Goal: Information Seeking & Learning: Learn about a topic

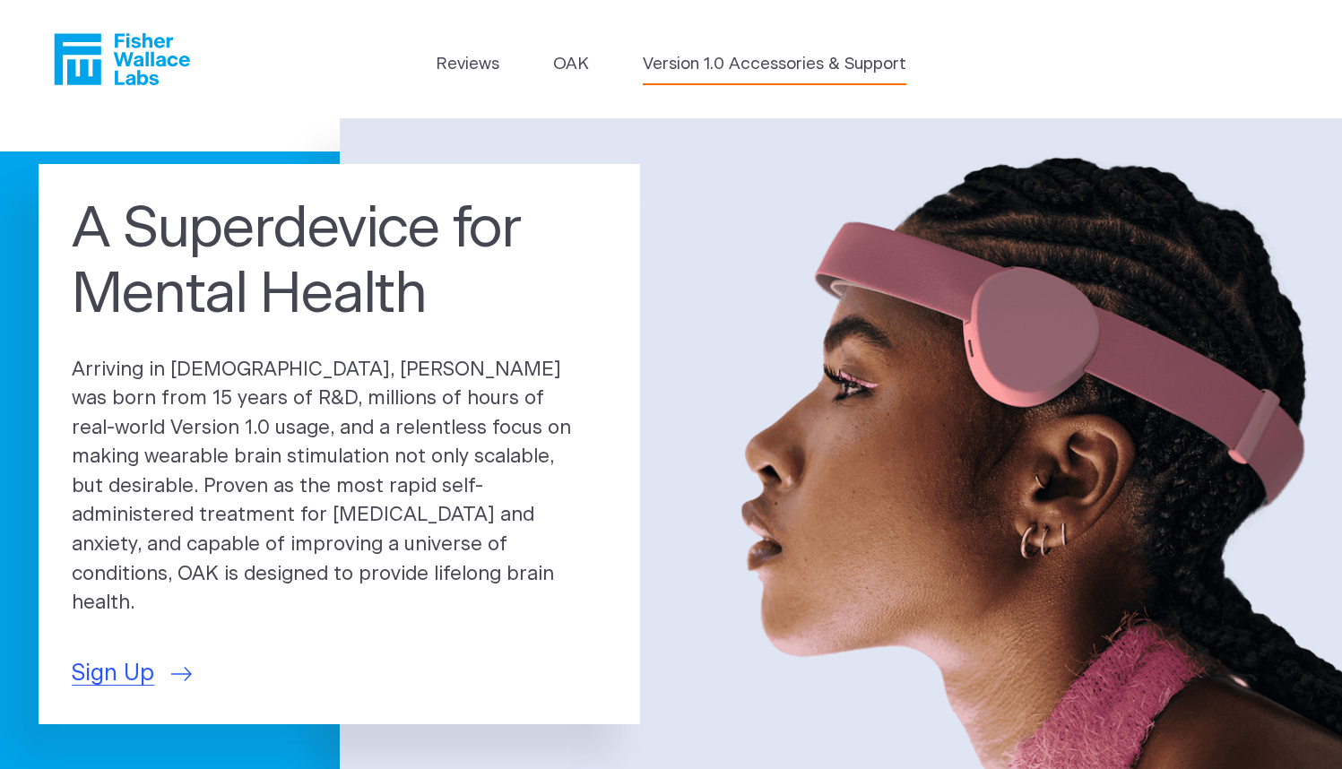
click at [830, 66] on link "Version 1.0 Accessories & Support" at bounding box center [774, 64] width 263 height 25
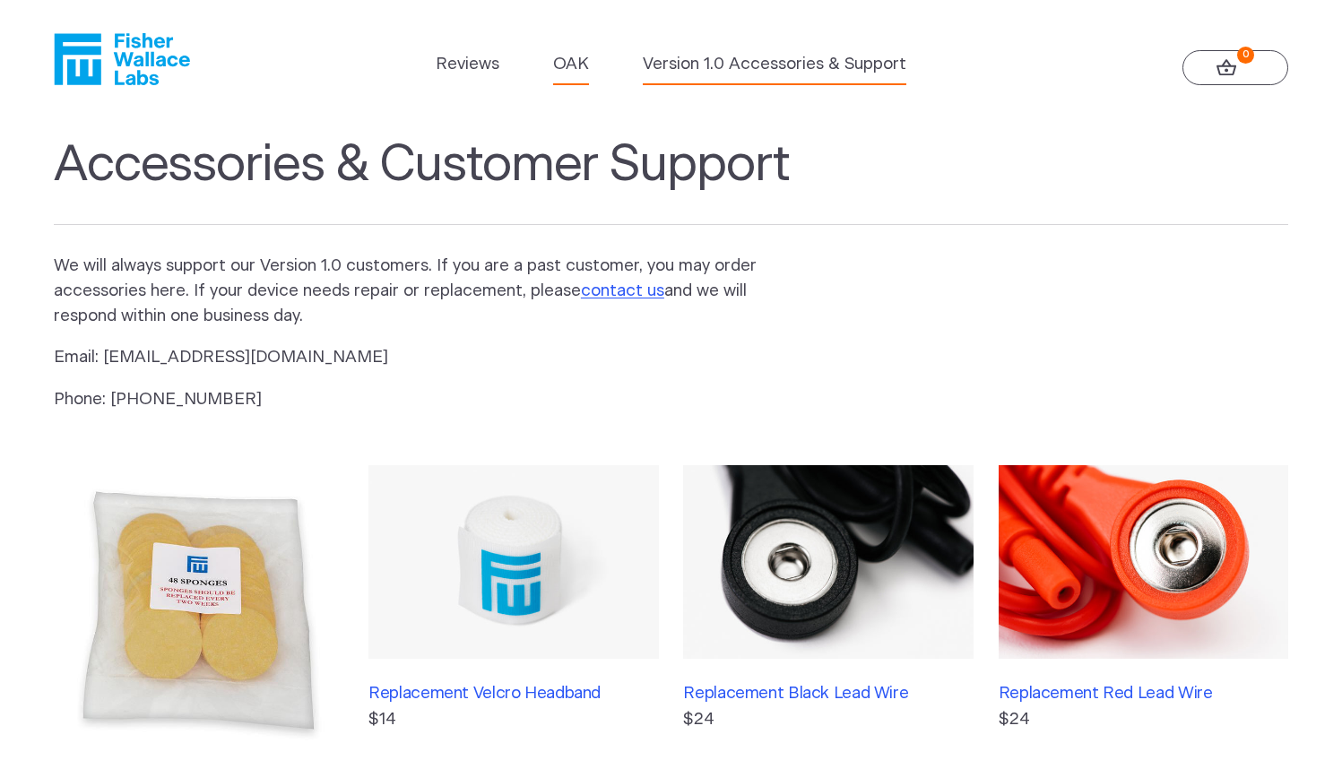
click at [572, 64] on link "OAK" at bounding box center [571, 64] width 36 height 25
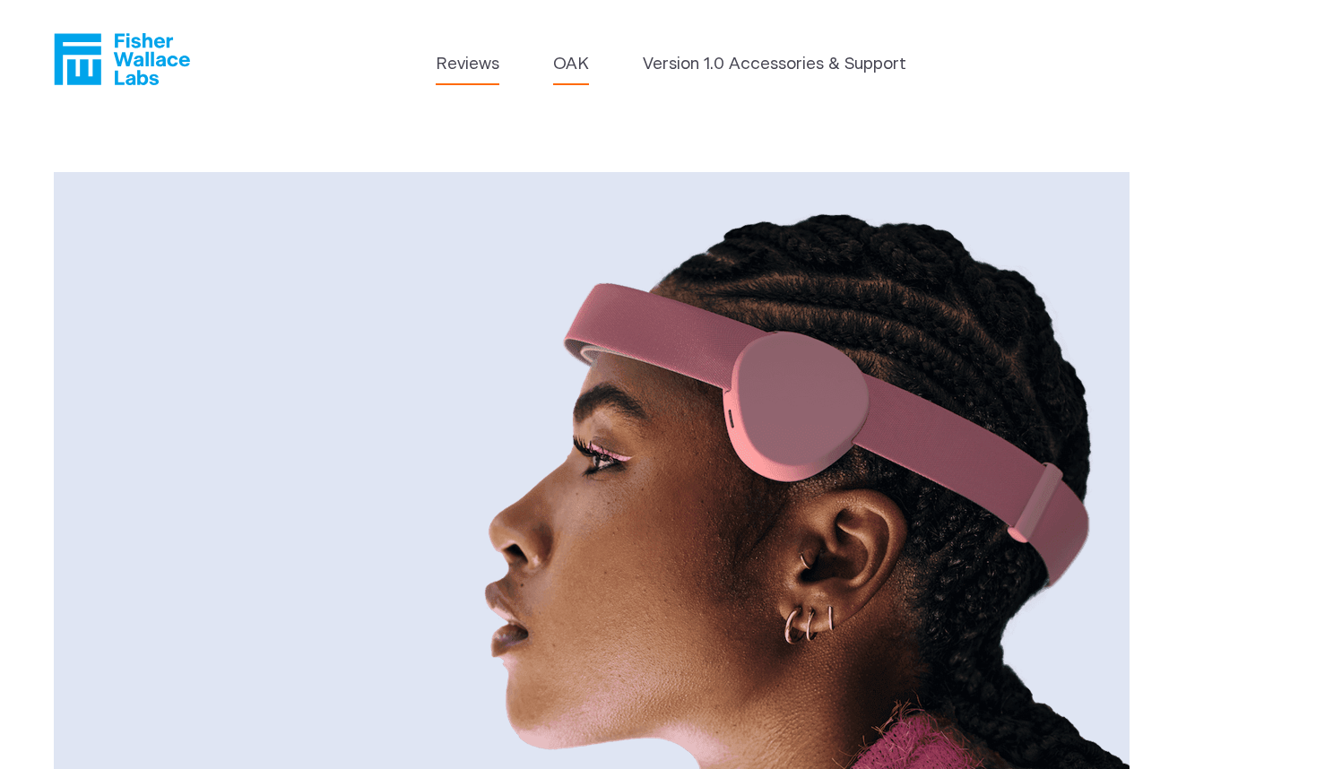
click at [494, 72] on link "Reviews" at bounding box center [468, 64] width 64 height 25
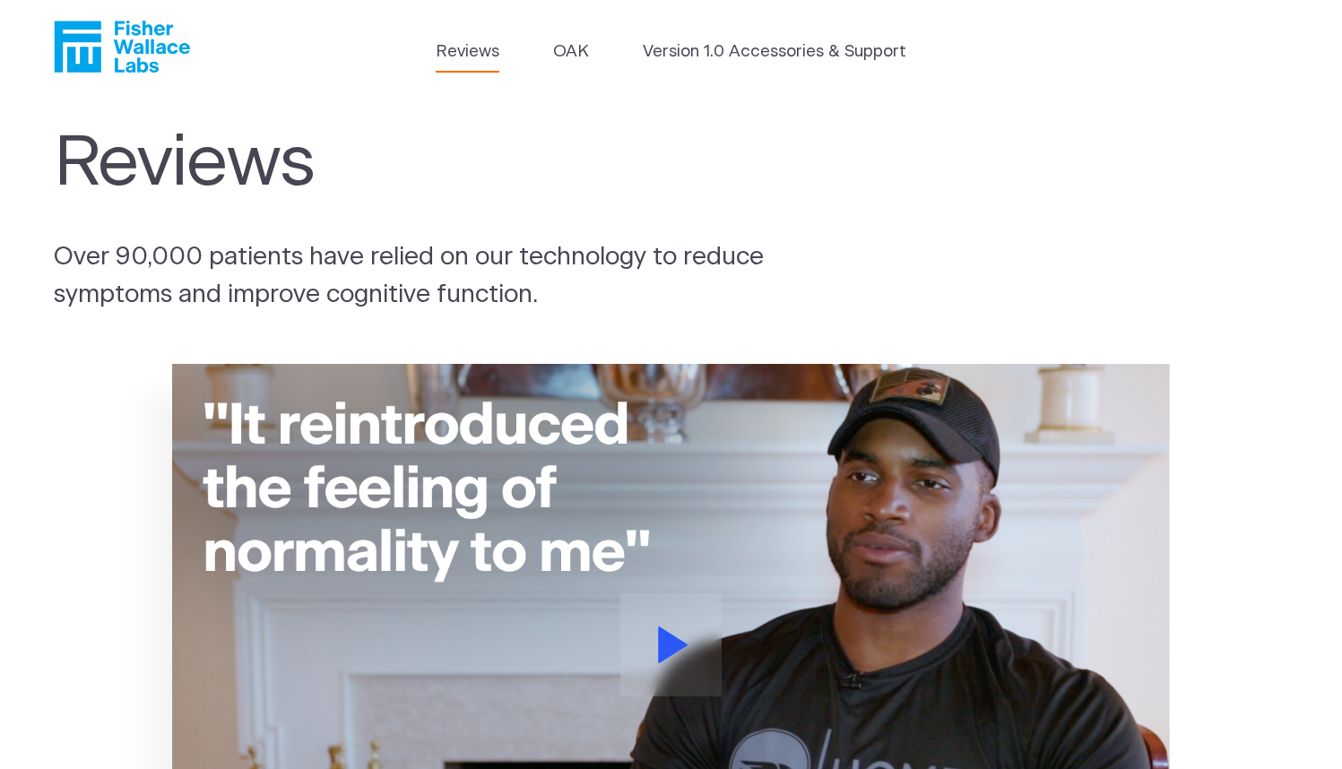
scroll to position [7, 0]
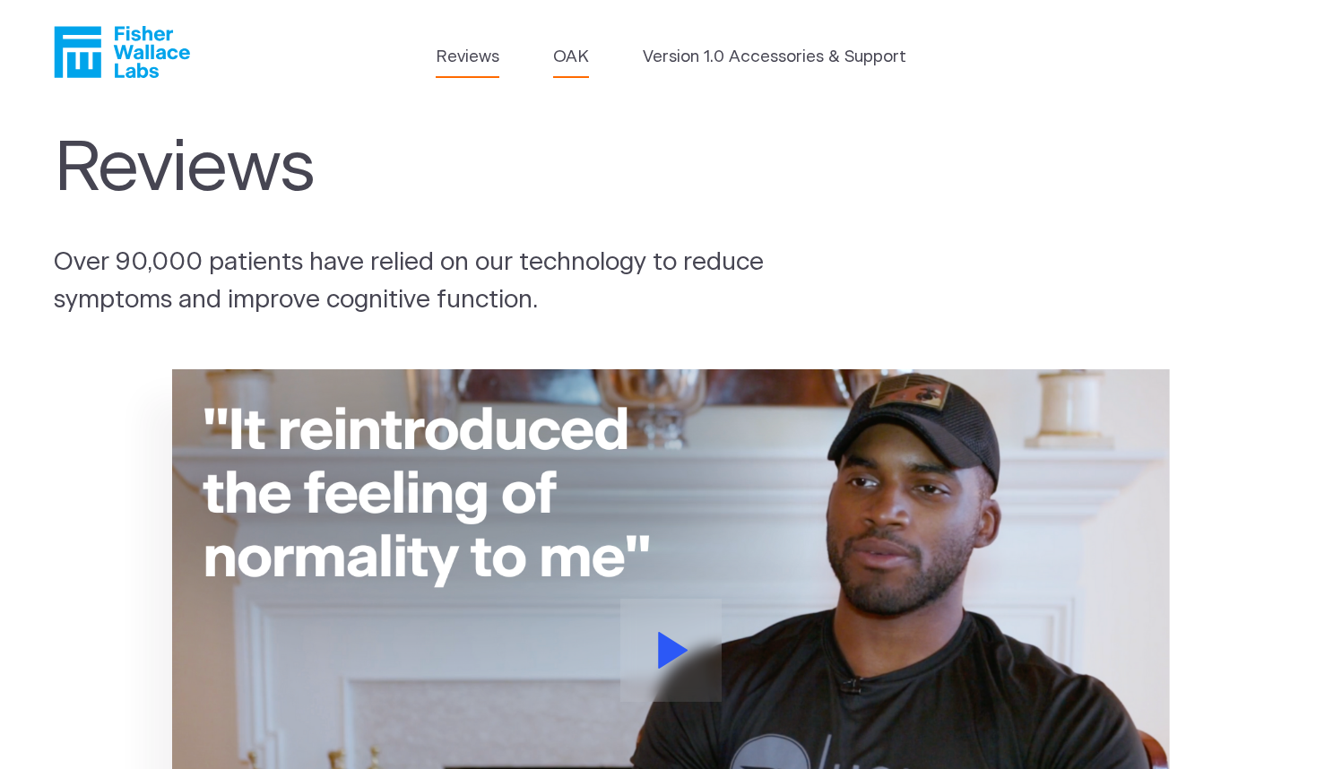
click at [578, 53] on link "OAK" at bounding box center [571, 57] width 36 height 25
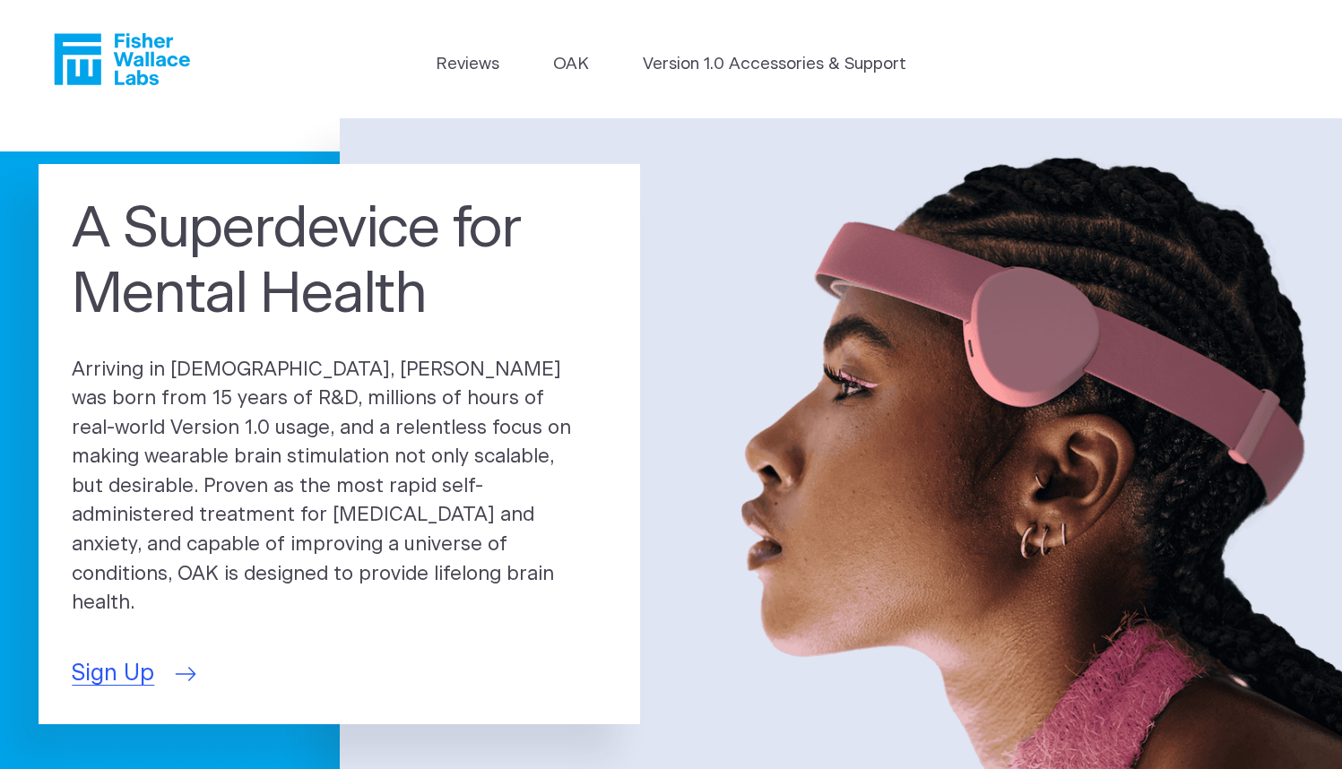
click at [154, 657] on link "Sign Up" at bounding box center [132, 674] width 120 height 34
